Goal: Task Accomplishment & Management: Use online tool/utility

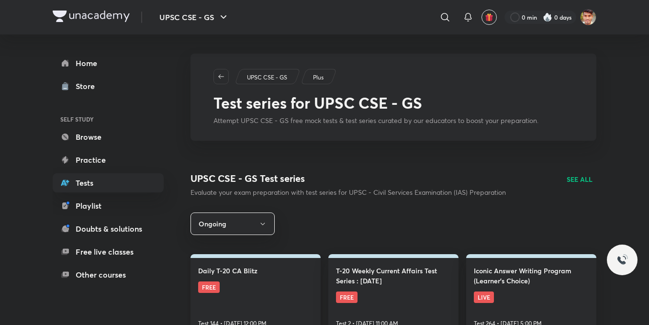
click at [246, 293] on link "Daily T-20 CA Blitz FREE Test 144 • [DATE] 12:00 PM" at bounding box center [255, 294] width 130 height 81
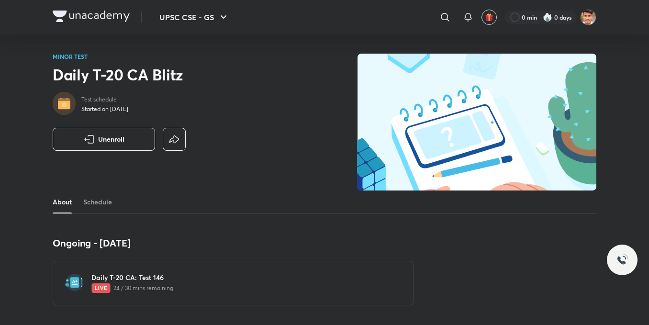
click at [101, 288] on img at bounding box center [100, 288] width 19 height 10
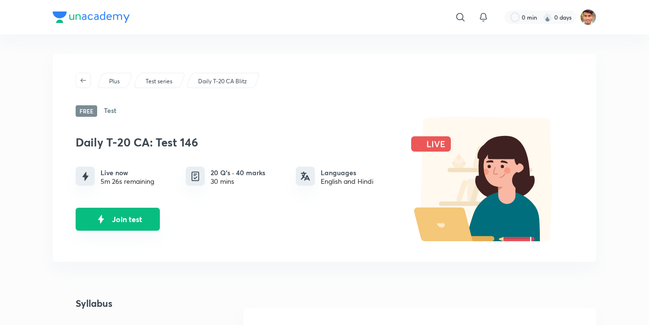
click at [132, 219] on button "Join test" at bounding box center [118, 219] width 84 height 23
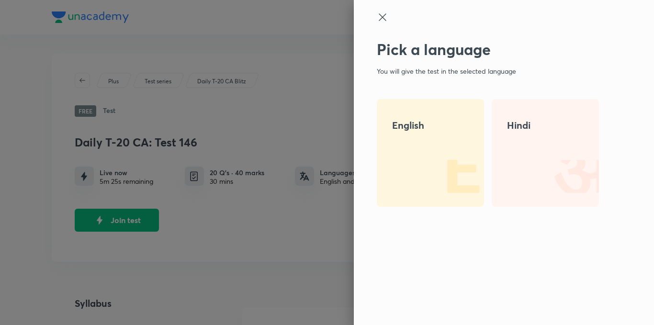
click at [405, 192] on div "English" at bounding box center [430, 153] width 107 height 108
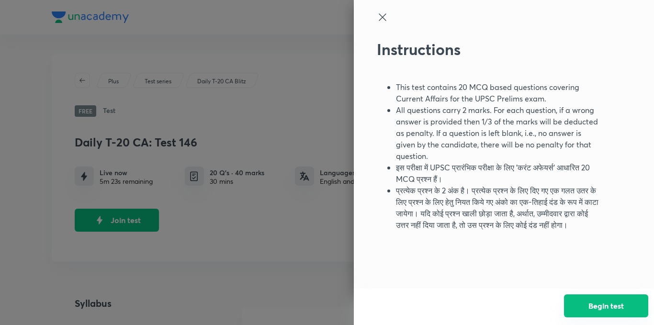
click at [604, 301] on button "Begin test" at bounding box center [606, 305] width 84 height 23
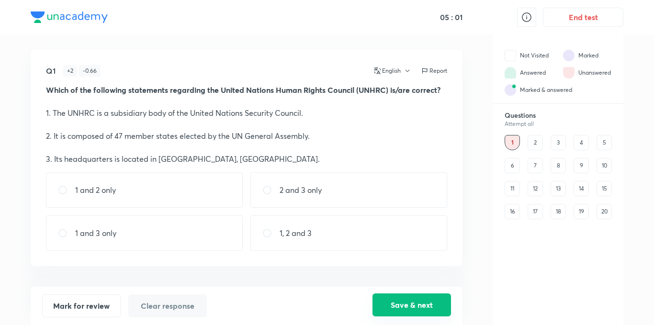
click at [424, 299] on button "Save & next" at bounding box center [411, 304] width 78 height 23
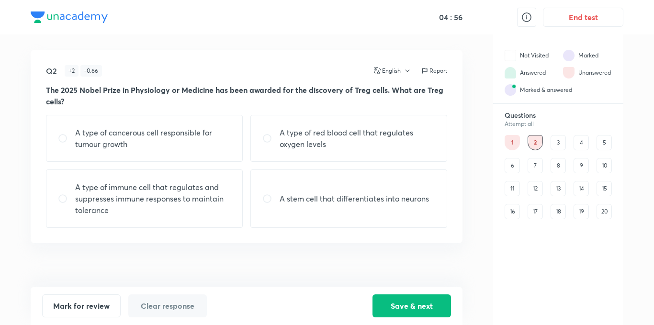
click at [508, 142] on div "1" at bounding box center [511, 142] width 15 height 15
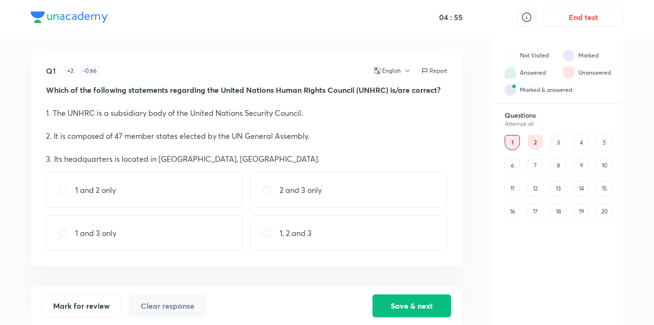
drag, startPoint x: 352, startPoint y: 180, endPoint x: 366, endPoint y: 209, distance: 32.1
click at [357, 191] on div "2 and 3 only" at bounding box center [348, 189] width 197 height 35
radio input "true"
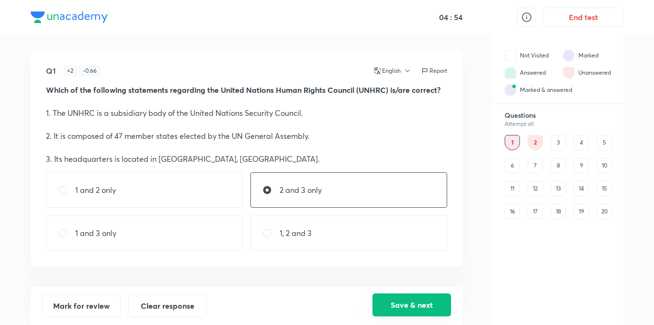
click at [419, 311] on button "Save & next" at bounding box center [411, 304] width 78 height 23
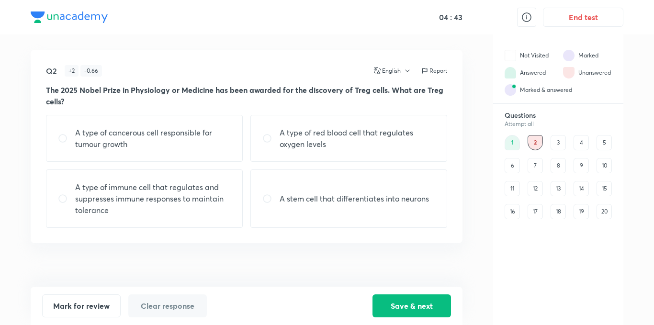
click at [554, 143] on div "3" at bounding box center [557, 142] width 15 height 15
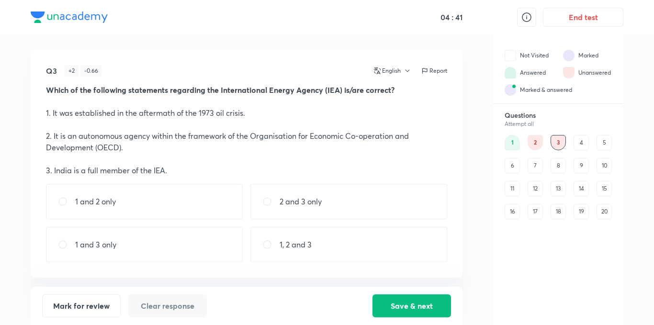
click at [541, 148] on div "1 2 3 4 5 6 7 8 9 10 11 12 13 14 15 16 17 18 19 20" at bounding box center [557, 177] width 107 height 84
click at [536, 144] on div "2" at bounding box center [534, 142] width 15 height 15
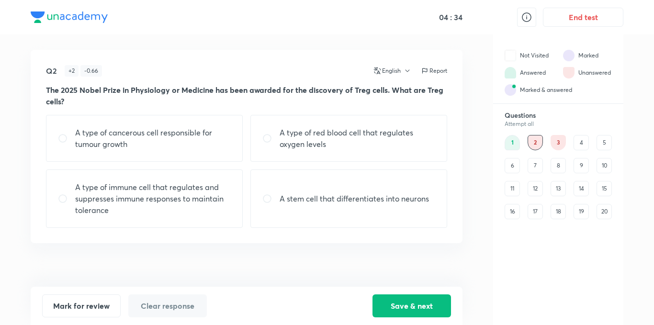
click at [183, 140] on p "A type of cancerous cell responsible for tumour growth" at bounding box center [152, 138] width 155 height 23
click at [98, 214] on p "A type of immune cell that regulates and suppresses immune responses to maintai…" at bounding box center [152, 198] width 155 height 34
radio input "false"
radio input "true"
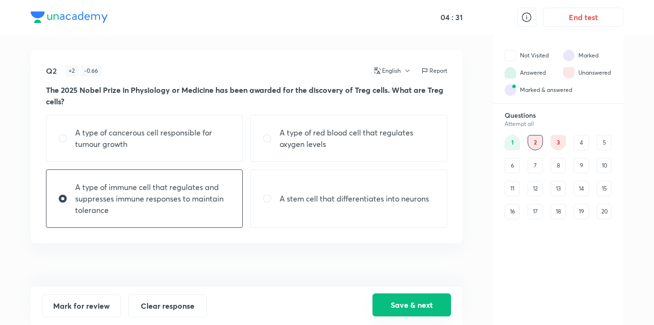
click at [393, 310] on button "Save & next" at bounding box center [411, 304] width 78 height 23
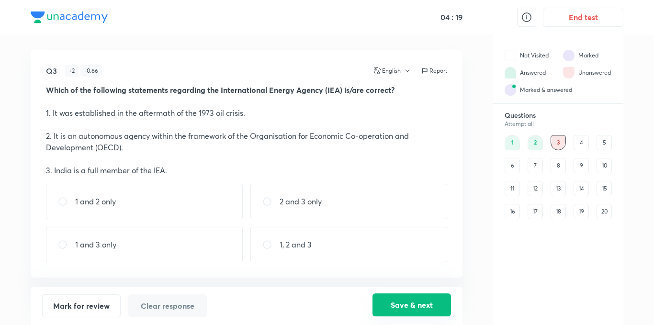
click at [443, 302] on button "Save & next" at bounding box center [411, 304] width 78 height 23
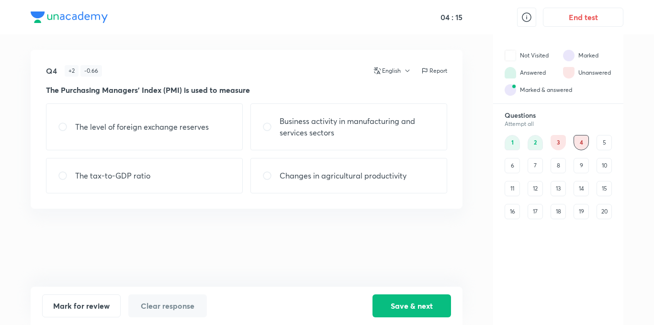
click at [513, 211] on div "16" at bounding box center [511, 211] width 15 height 15
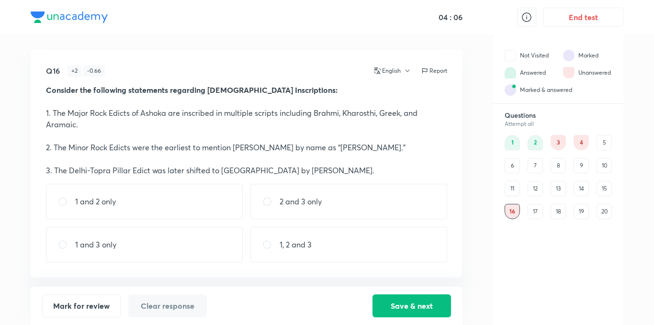
click at [556, 142] on div "3" at bounding box center [557, 142] width 15 height 15
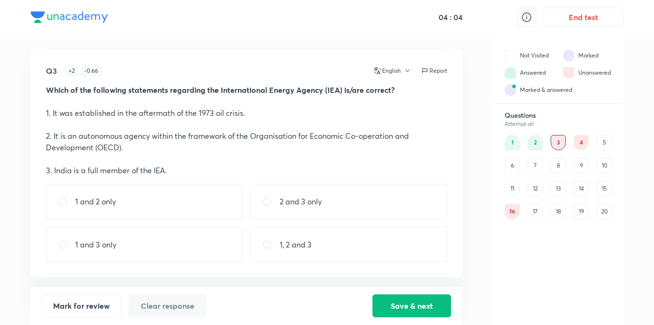
drag, startPoint x: 191, startPoint y: 199, endPoint x: 346, endPoint y: 243, distance: 160.9
click at [194, 200] on div "1 and 2 only" at bounding box center [144, 201] width 197 height 35
radio input "true"
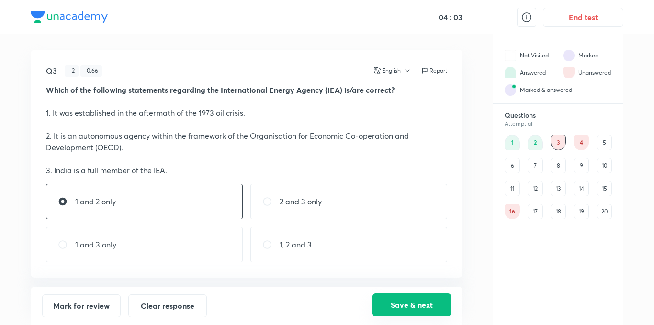
click at [431, 296] on button "Save & next" at bounding box center [411, 304] width 78 height 23
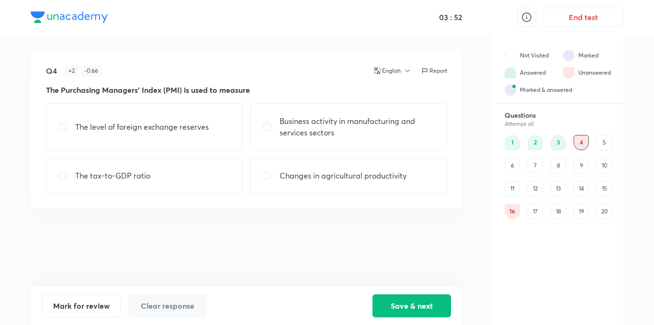
click at [505, 212] on div "16" at bounding box center [511, 211] width 15 height 15
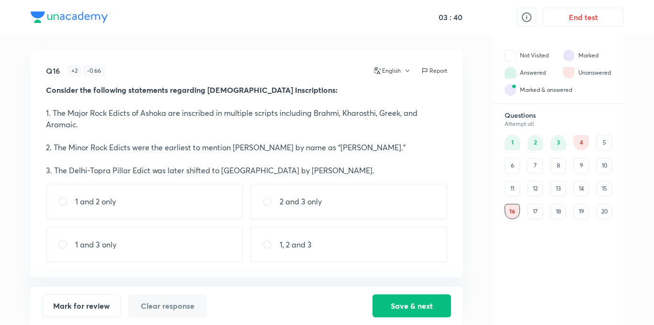
click at [359, 237] on div "1, 2 and 3" at bounding box center [348, 244] width 197 height 35
radio input "true"
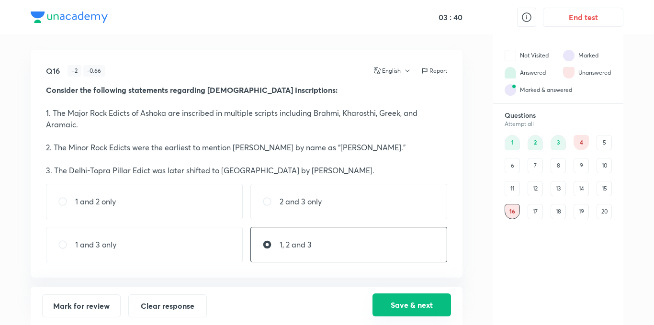
click at [406, 295] on button "Save & next" at bounding box center [411, 304] width 78 height 23
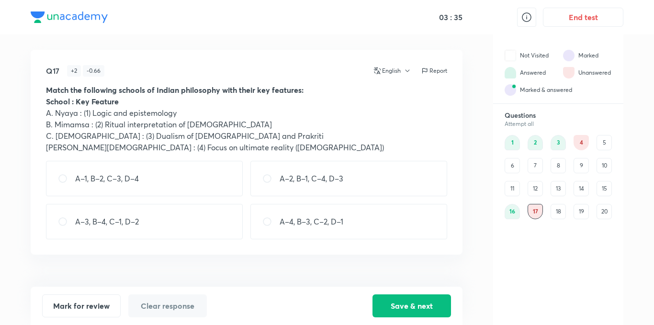
click at [579, 143] on div "4" at bounding box center [580, 142] width 15 height 15
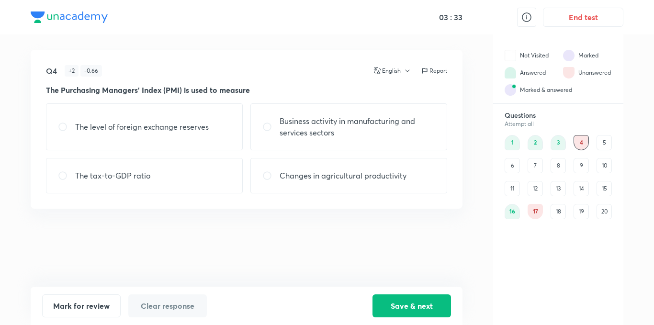
click at [317, 134] on p "Business activity in manufacturing and services sectors" at bounding box center [356, 126] width 155 height 23
radio input "true"
click at [398, 299] on button "Save & next" at bounding box center [411, 304] width 78 height 23
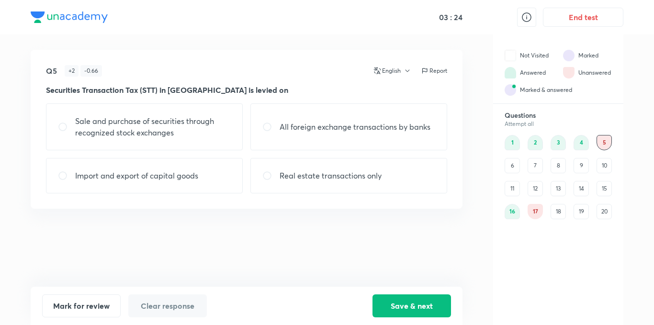
click at [535, 216] on div "17" at bounding box center [534, 211] width 15 height 15
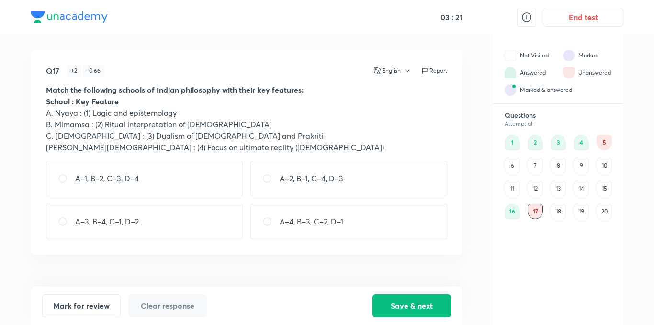
click at [603, 138] on div "5" at bounding box center [603, 142] width 15 height 15
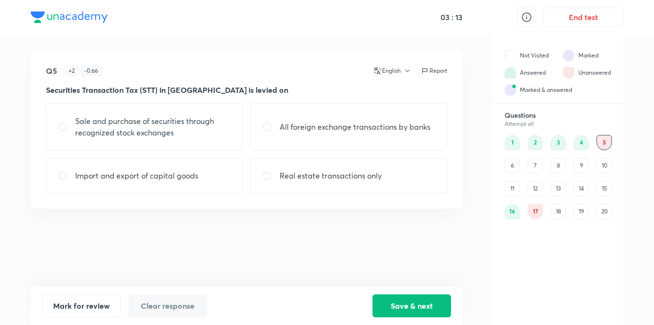
drag, startPoint x: 132, startPoint y: 134, endPoint x: 186, endPoint y: 156, distance: 58.4
click at [133, 134] on p "Sale and purchase of securities through recognized stock exchanges" at bounding box center [152, 126] width 155 height 23
radio input "true"
click at [430, 312] on button "Save & next" at bounding box center [411, 304] width 78 height 23
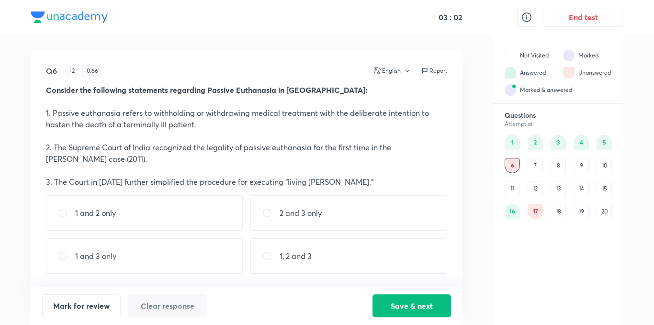
click at [527, 161] on div "1 2 3 4 5 6 7 8 9 10 11 12 13 14 15 16 17 18 19 20" at bounding box center [557, 177] width 107 height 84
click at [532, 162] on div "7" at bounding box center [534, 165] width 15 height 15
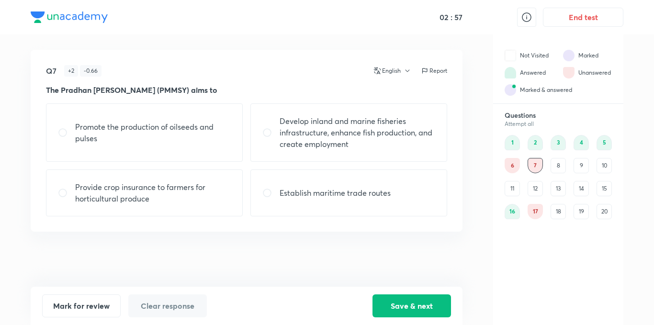
click at [382, 146] on p "Develop inland and marine fisheries infrastructure, enhance fish production, an…" at bounding box center [356, 132] width 155 height 34
radio input "true"
click at [409, 308] on button "Save & next" at bounding box center [411, 304] width 78 height 23
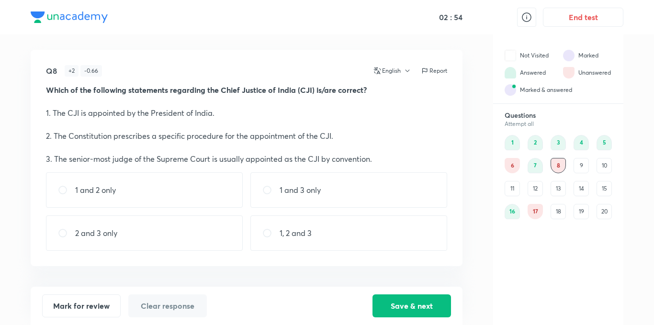
click at [512, 167] on div "6" at bounding box center [511, 165] width 15 height 15
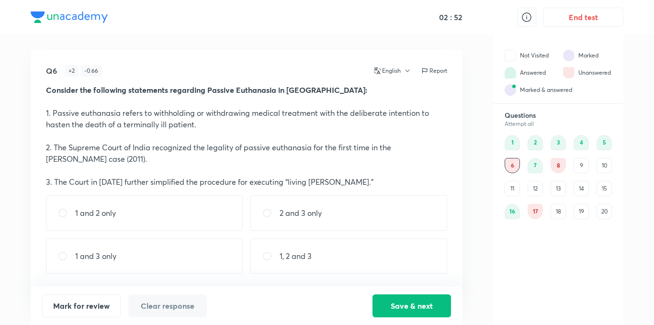
drag, startPoint x: 344, startPoint y: 246, endPoint x: 373, endPoint y: 269, distance: 36.4
click at [355, 257] on div "1, 2 and 3" at bounding box center [348, 255] width 197 height 35
radio input "true"
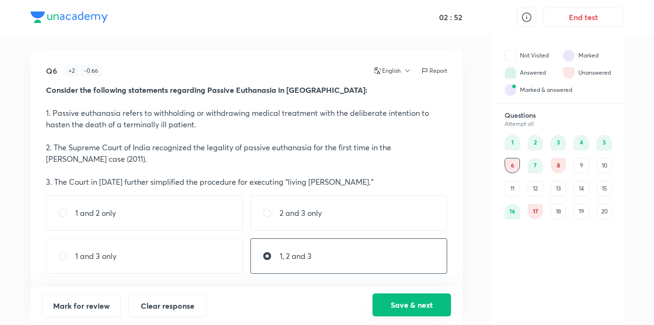
click at [428, 308] on button "Save & next" at bounding box center [411, 304] width 78 height 23
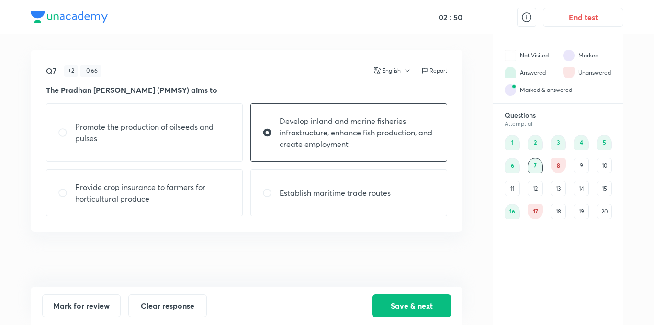
click at [561, 165] on div "8" at bounding box center [557, 165] width 15 height 15
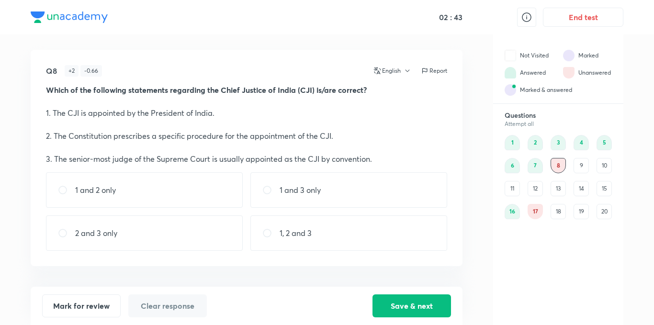
click at [363, 230] on div "1, 2 and 3" at bounding box center [348, 232] width 197 height 35
radio input "true"
click at [422, 309] on button "Save & next" at bounding box center [411, 304] width 78 height 23
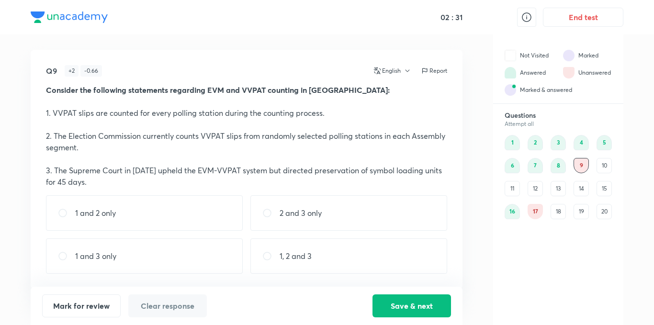
click at [601, 163] on div "10" at bounding box center [603, 165] width 15 height 15
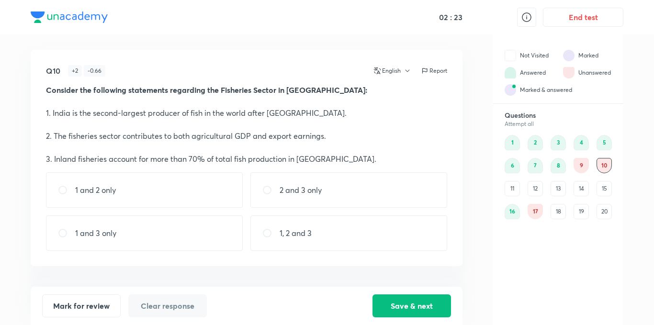
click at [362, 246] on div "1, 2 and 3" at bounding box center [348, 232] width 197 height 35
radio input "true"
click at [409, 307] on button "Save & next" at bounding box center [411, 304] width 78 height 23
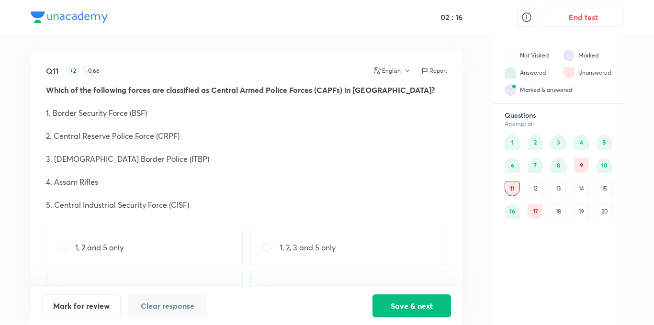
click at [583, 166] on div "9" at bounding box center [580, 165] width 15 height 15
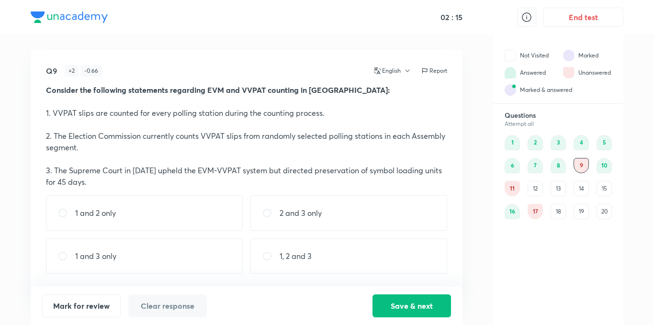
drag, startPoint x: 385, startPoint y: 207, endPoint x: 397, endPoint y: 250, distance: 44.1
click at [385, 209] on div "2 and 3 only" at bounding box center [348, 212] width 197 height 35
radio input "true"
click at [419, 298] on button "Save & next" at bounding box center [411, 304] width 78 height 23
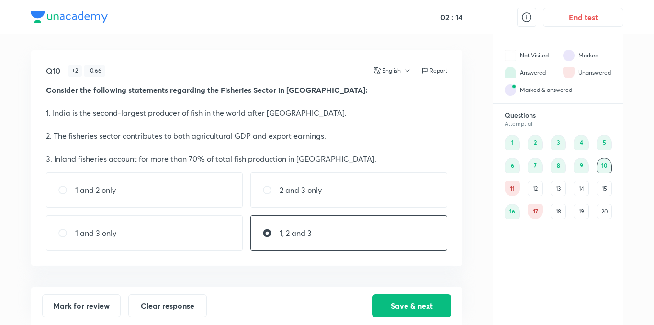
click at [509, 192] on div "11" at bounding box center [511, 188] width 15 height 15
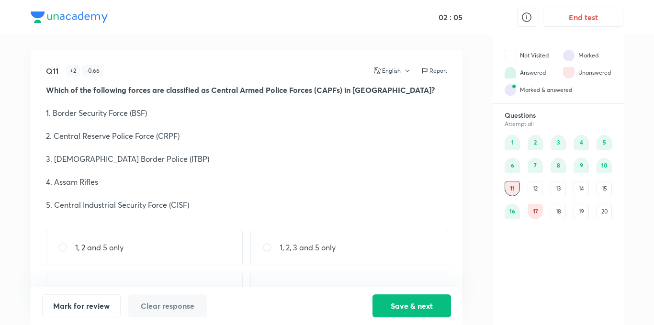
click at [538, 191] on div "12" at bounding box center [534, 188] width 15 height 15
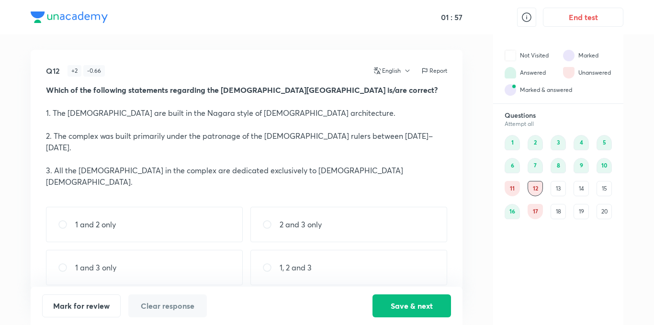
click at [513, 188] on div "11" at bounding box center [511, 188] width 15 height 15
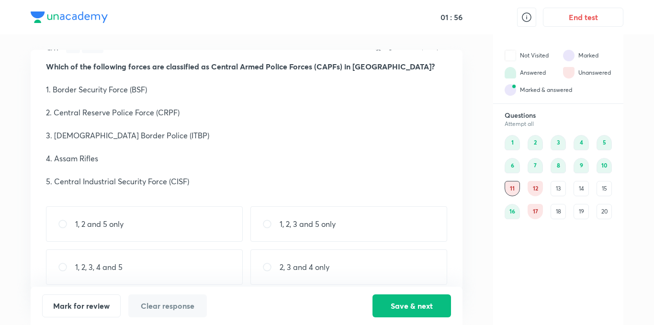
scroll to position [34, 0]
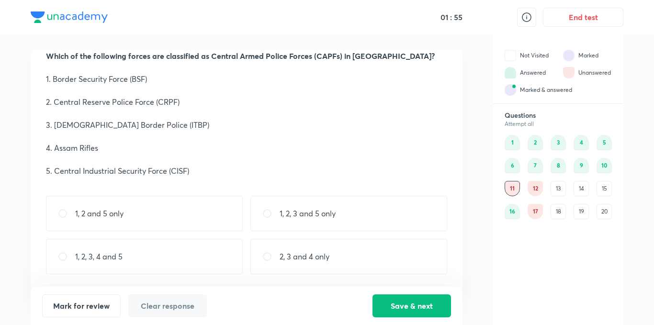
click at [120, 255] on p "1, 2, 3, 4 and 5" at bounding box center [98, 256] width 47 height 11
radio input "true"
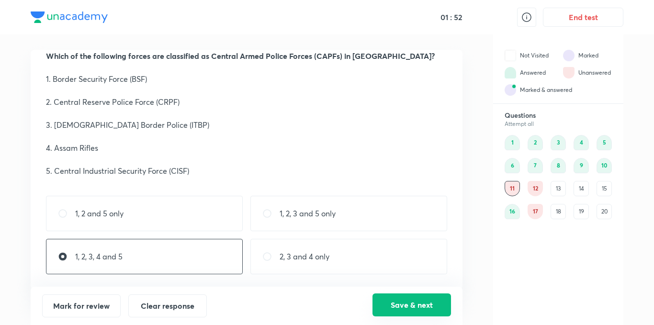
click at [404, 301] on button "Save & next" at bounding box center [411, 304] width 78 height 23
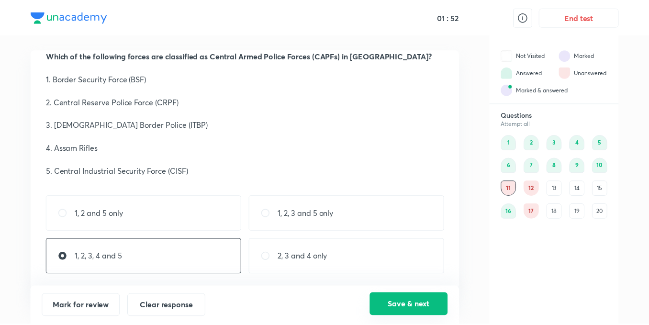
scroll to position [0, 0]
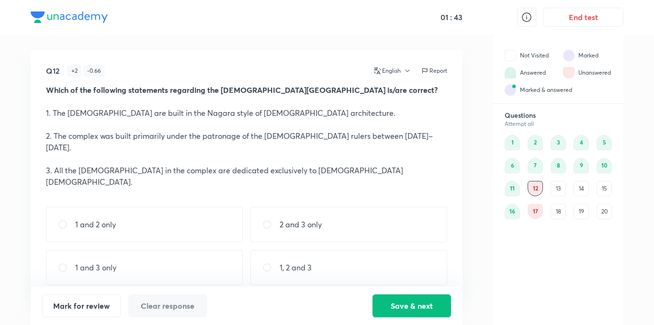
click at [112, 209] on div "1 and 2 only" at bounding box center [144, 224] width 197 height 35
radio input "true"
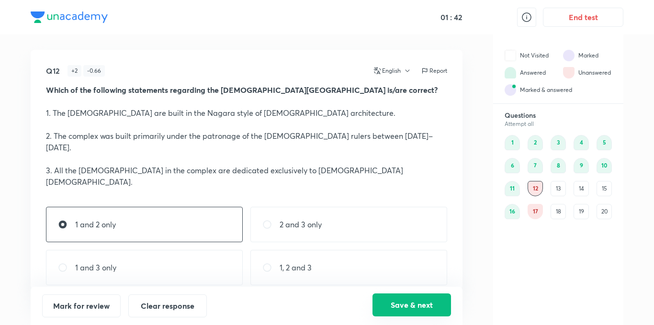
click at [427, 301] on button "Save & next" at bounding box center [411, 304] width 78 height 23
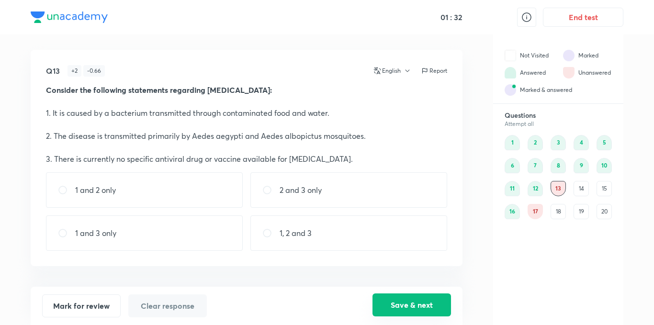
click at [424, 301] on button "Save & next" at bounding box center [411, 304] width 78 height 23
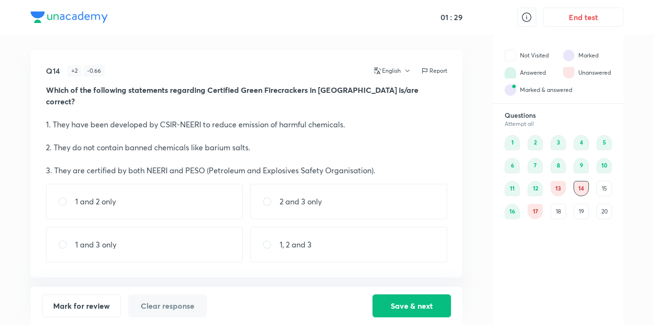
click at [557, 191] on div "13" at bounding box center [557, 188] width 15 height 15
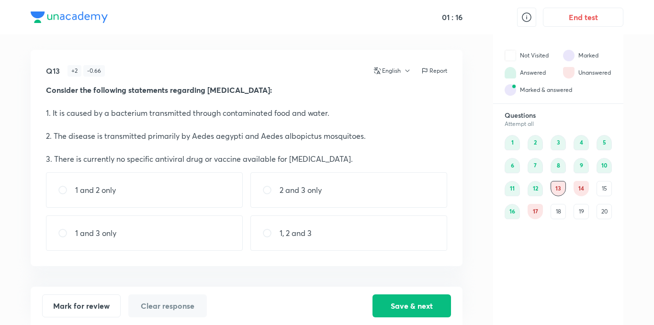
click at [605, 211] on div "20" at bounding box center [603, 211] width 15 height 15
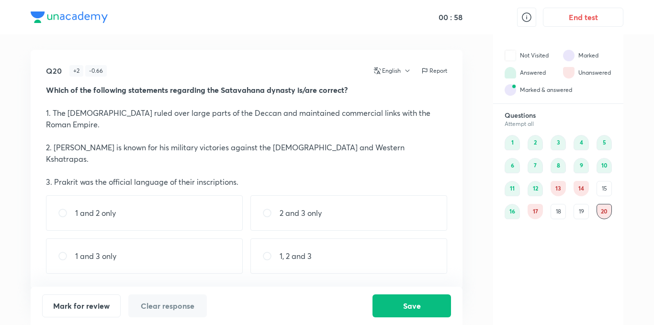
click at [577, 212] on div "19" at bounding box center [580, 211] width 15 height 15
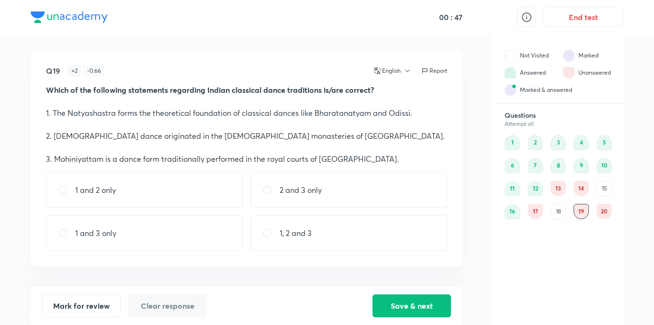
drag, startPoint x: 156, startPoint y: 197, endPoint x: 307, endPoint y: 263, distance: 164.5
click at [157, 198] on div "1 and 2 only" at bounding box center [144, 189] width 197 height 35
radio input "true"
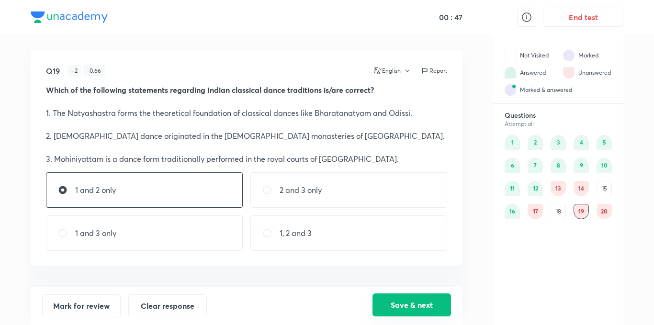
click at [442, 306] on button "Save & next" at bounding box center [411, 304] width 78 height 23
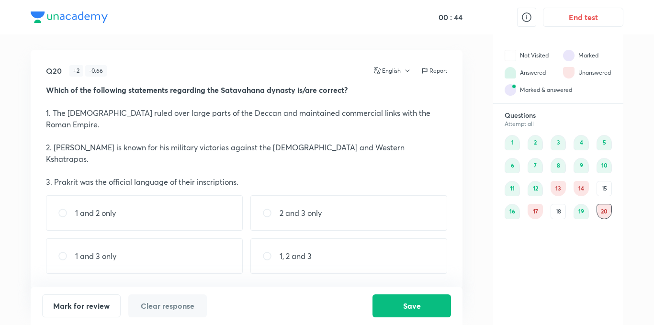
click at [169, 239] on div "1 and 3 only" at bounding box center [144, 255] width 197 height 35
radio input "true"
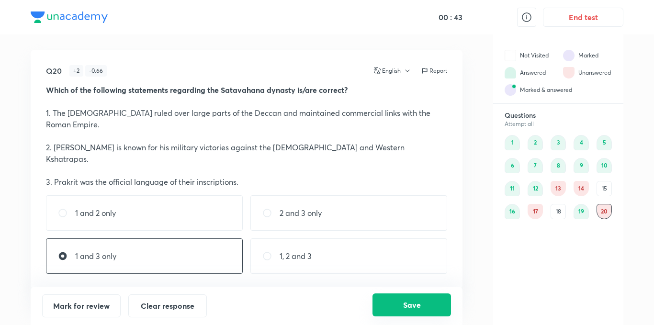
click at [445, 299] on button "Save" at bounding box center [411, 304] width 78 height 23
click at [561, 209] on div "18" at bounding box center [557, 211] width 15 height 15
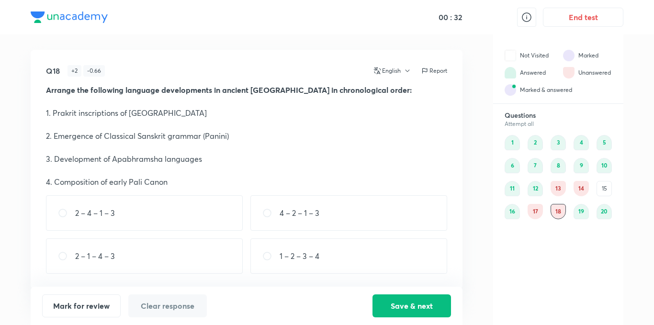
click at [529, 216] on div "17" at bounding box center [534, 211] width 15 height 15
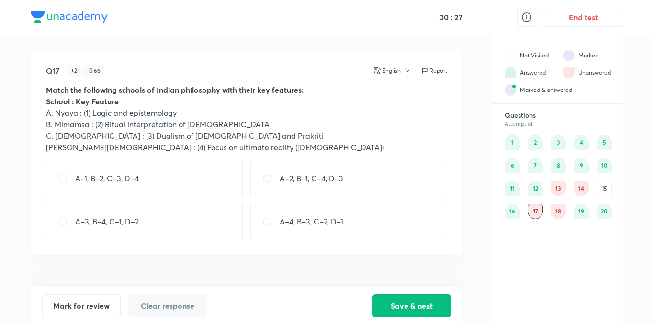
click at [197, 184] on div "A–1, B–2, C–3, D–4" at bounding box center [144, 178] width 197 height 35
radio input "true"
click at [449, 295] on button "Save & next" at bounding box center [411, 304] width 78 height 23
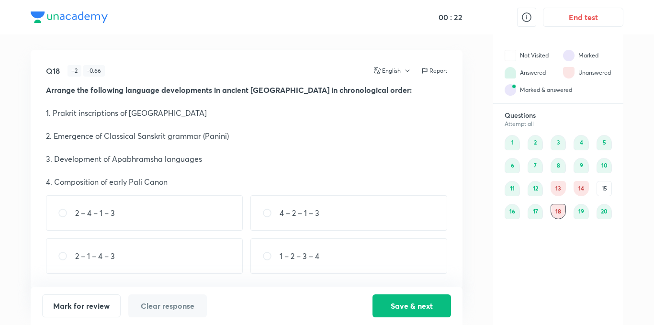
click at [133, 224] on div "2 – 4 – 1 – 3" at bounding box center [144, 212] width 197 height 35
radio input "true"
click at [427, 318] on div "Mark for review Clear response Save & next" at bounding box center [247, 306] width 432 height 38
click at [406, 303] on button "Save & next" at bounding box center [411, 304] width 78 height 23
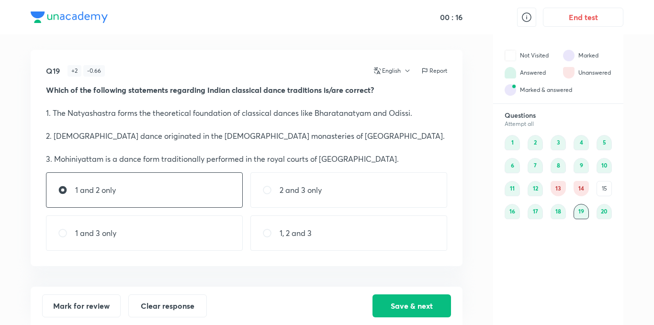
click at [601, 190] on div "15" at bounding box center [603, 188] width 15 height 15
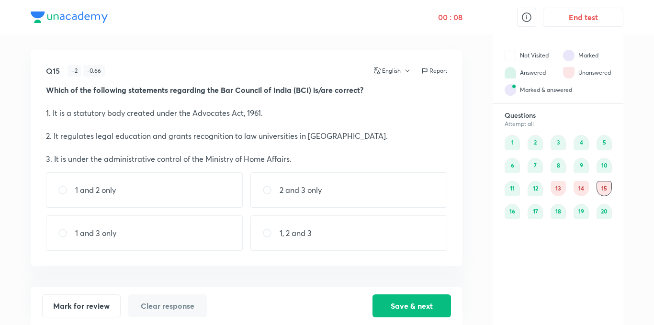
click at [212, 226] on div "1 and 3 only" at bounding box center [144, 232] width 197 height 35
radio input "true"
click at [412, 301] on button "Save & next" at bounding box center [411, 304] width 78 height 23
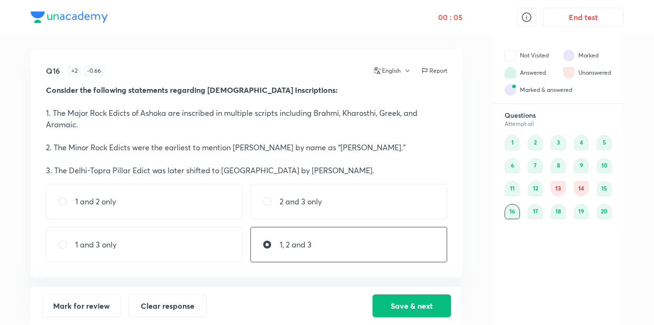
click at [579, 191] on div "14" at bounding box center [580, 188] width 15 height 15
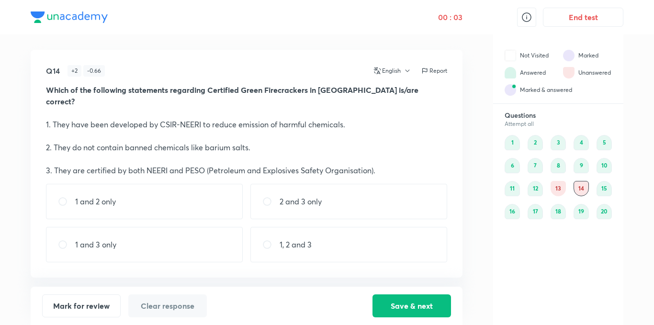
click at [556, 189] on div "13" at bounding box center [557, 188] width 15 height 15
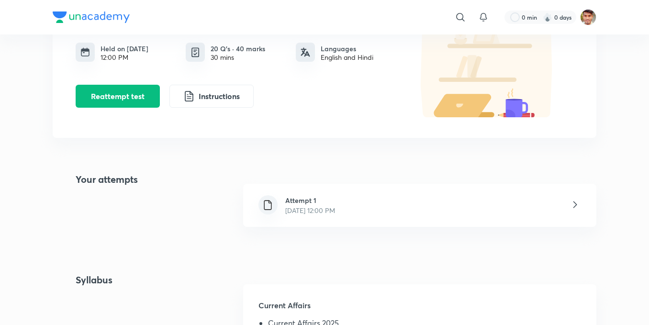
scroll to position [128, 0]
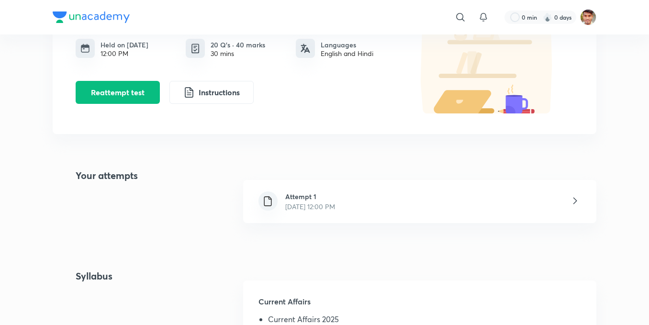
click at [572, 200] on icon at bounding box center [575, 201] width 12 height 12
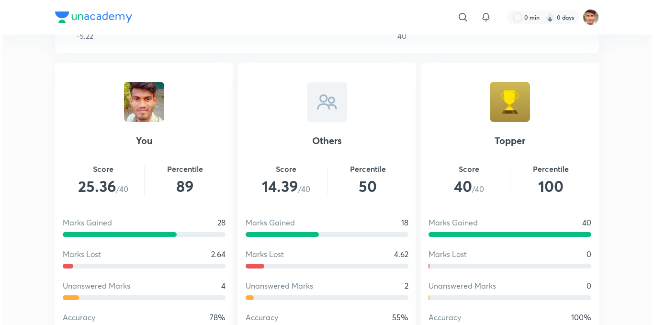
scroll to position [574, 0]
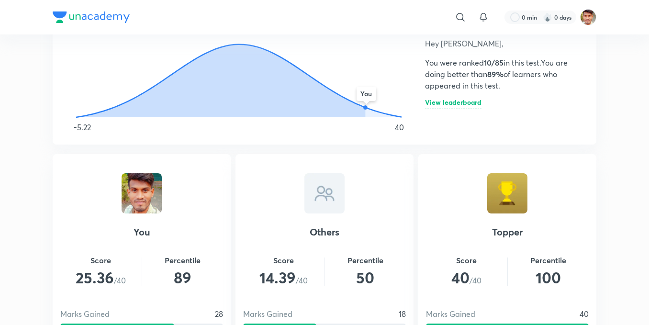
click at [451, 102] on h6 "View leaderboard" at bounding box center [453, 104] width 56 height 10
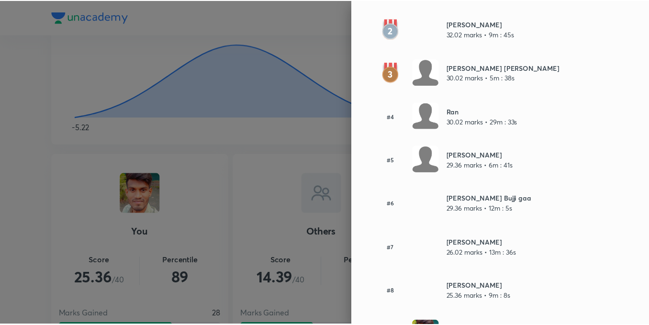
scroll to position [128, 0]
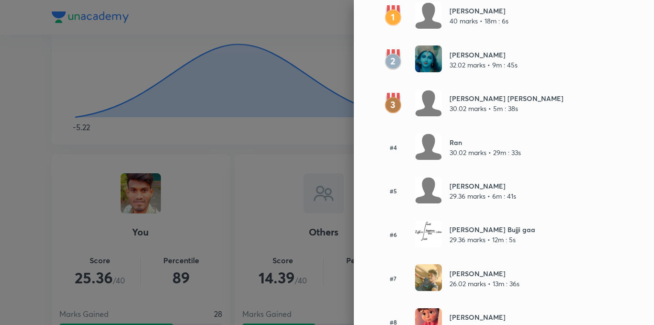
click at [271, 187] on div at bounding box center [327, 162] width 654 height 325
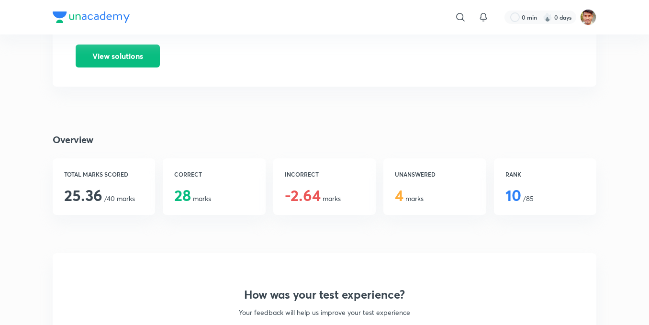
scroll to position [0, 0]
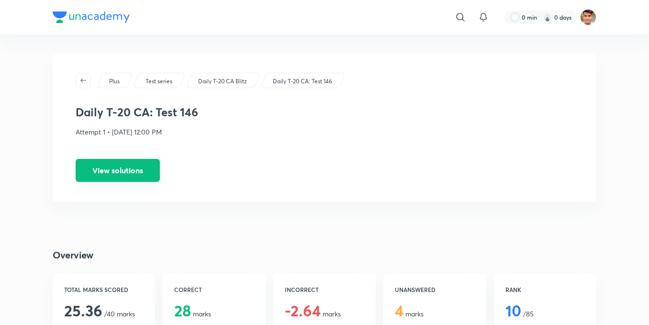
click at [122, 166] on button "View solutions" at bounding box center [118, 170] width 84 height 23
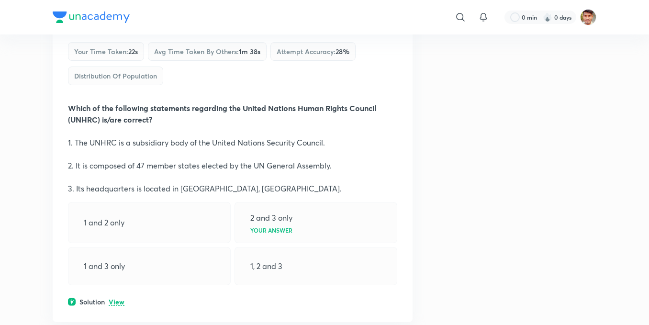
scroll to position [191, 0]
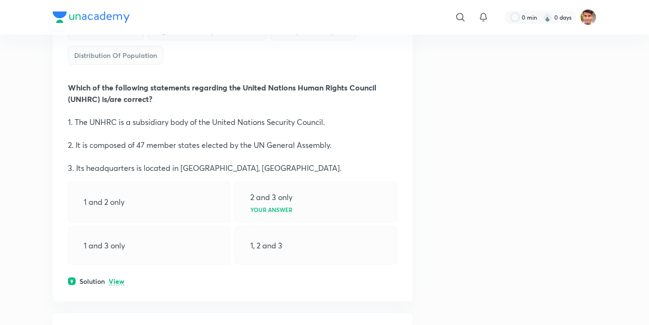
click at [116, 281] on p "View" at bounding box center [117, 281] width 16 height 7
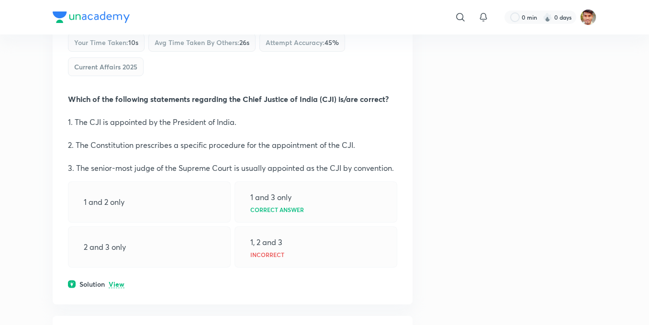
scroll to position [2488, 0]
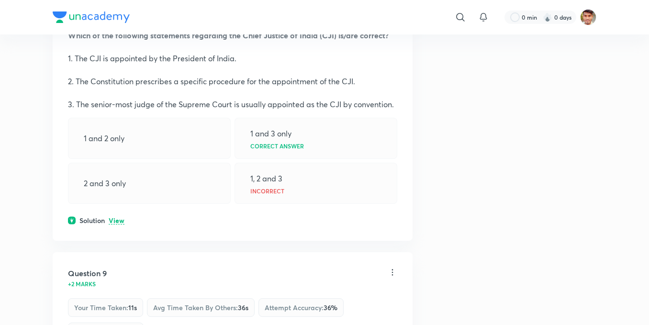
click at [110, 223] on p "View" at bounding box center [117, 220] width 16 height 7
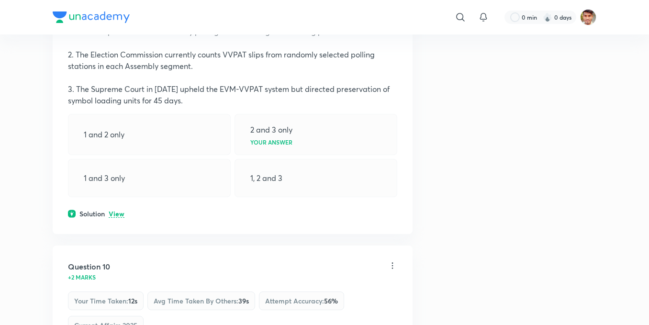
scroll to position [2998, 0]
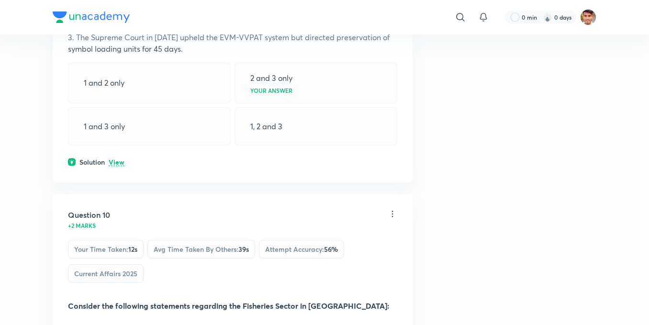
click at [121, 159] on p "View" at bounding box center [117, 162] width 16 height 7
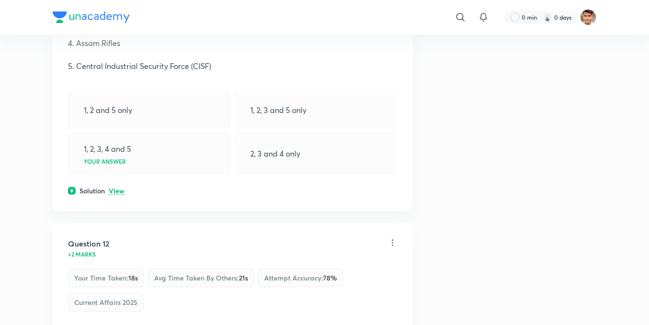
scroll to position [3700, 0]
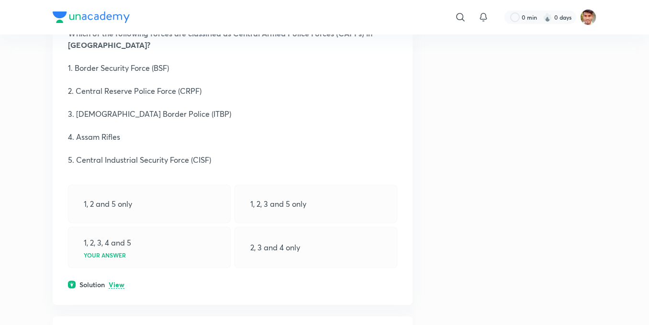
click at [119, 281] on p "View" at bounding box center [117, 284] width 16 height 7
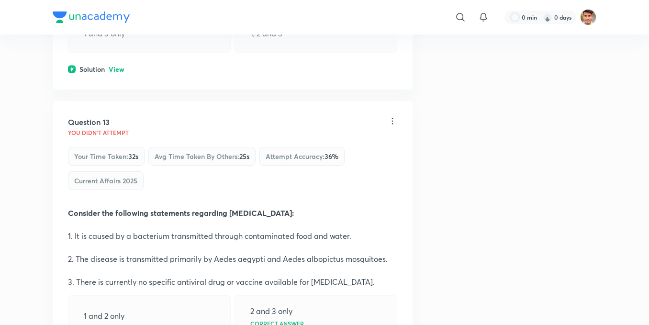
scroll to position [4465, 0]
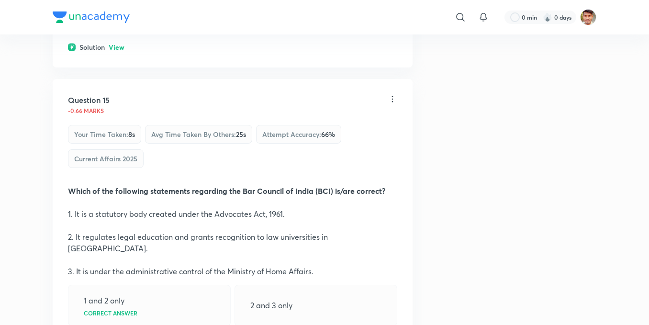
scroll to position [5230, 0]
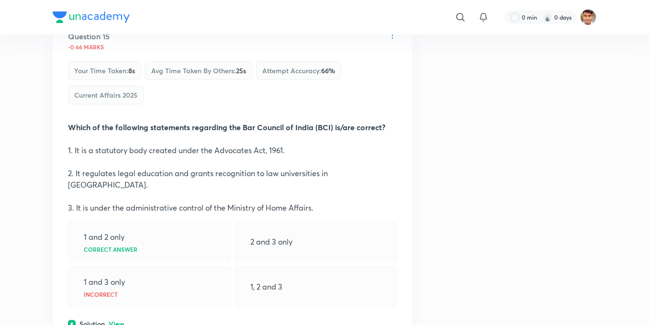
click at [112, 321] on p "View" at bounding box center [117, 324] width 16 height 7
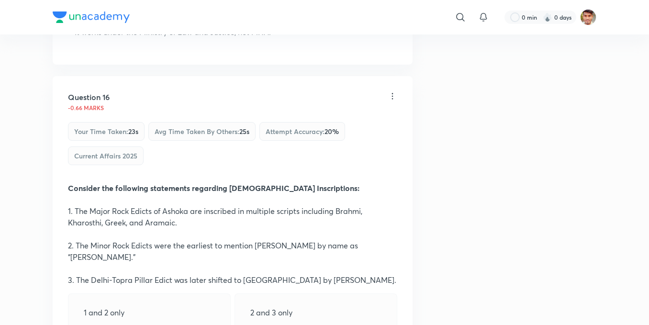
scroll to position [5677, 0]
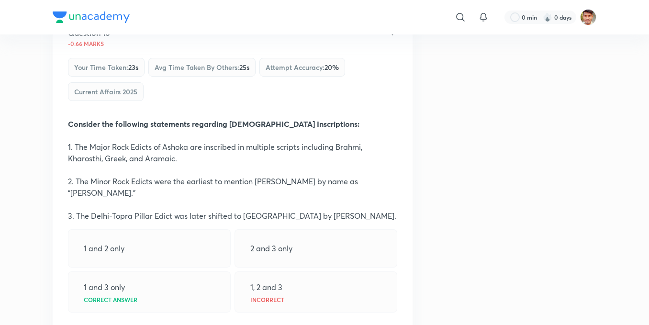
click at [114, 324] on p "View" at bounding box center [117, 329] width 16 height 7
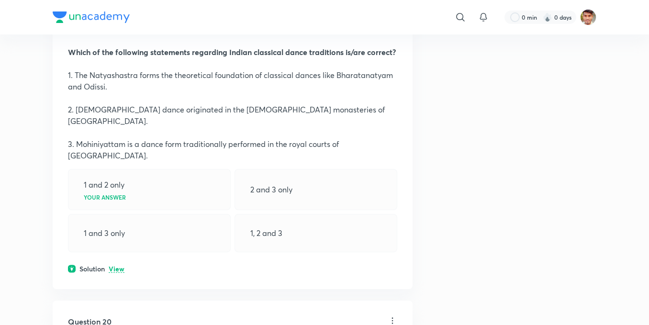
scroll to position [6825, 0]
